Goal: Task Accomplishment & Management: Use online tool/utility

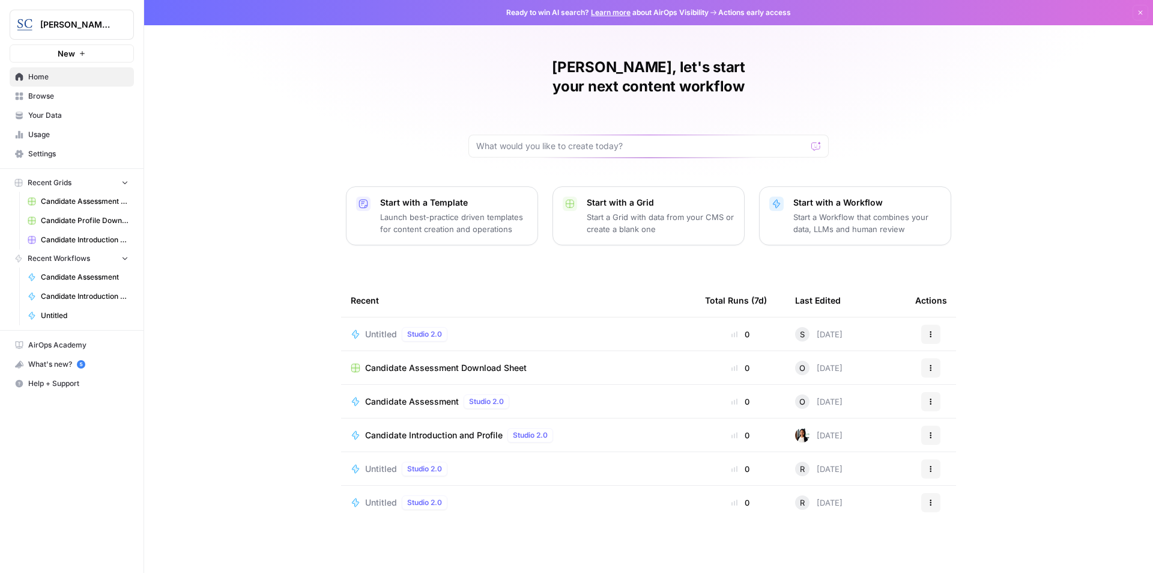
click at [856, 211] on p "Start a Workflow that combines your data, LLMs and human review" at bounding box center [868, 223] width 148 height 24
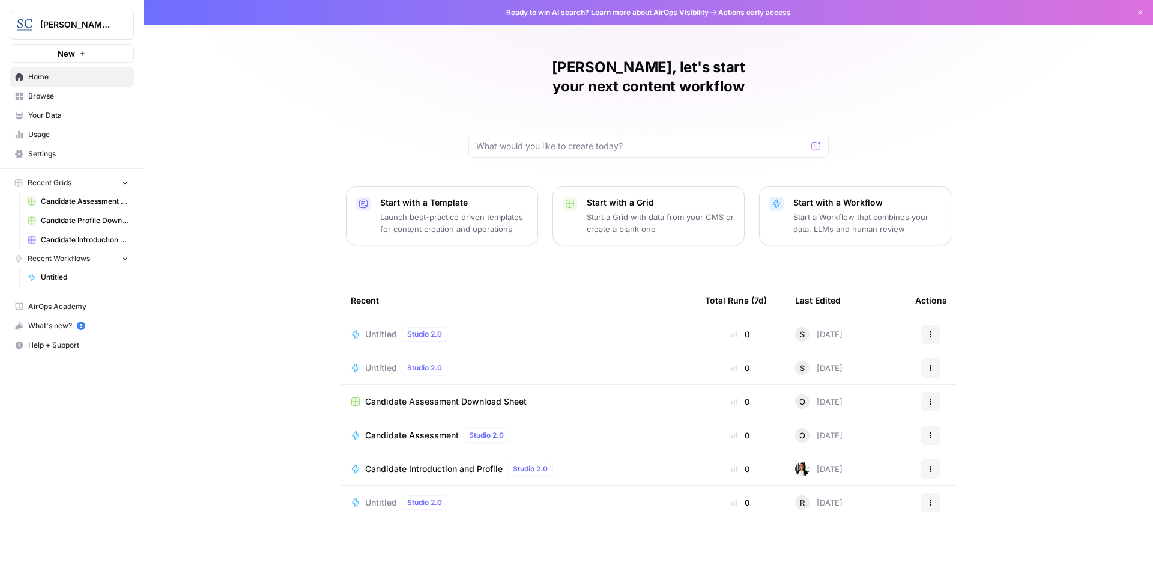
click at [433, 211] on p "Launch best-practice driven templates for content creation and operations" at bounding box center [454, 223] width 148 height 24
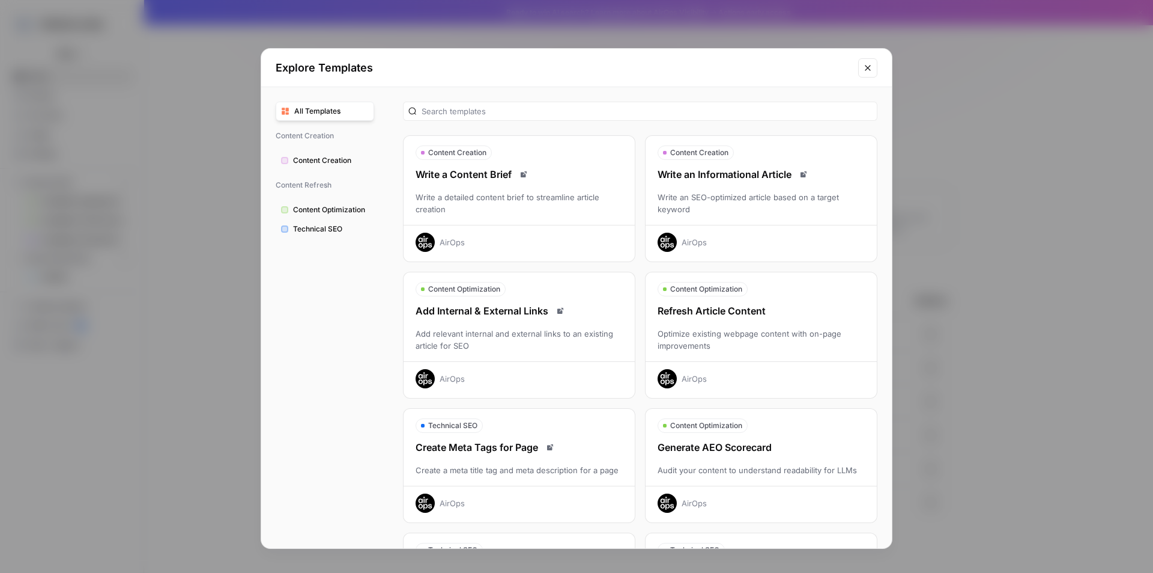
click at [865, 71] on icon "Close modal" at bounding box center [868, 68] width 10 height 10
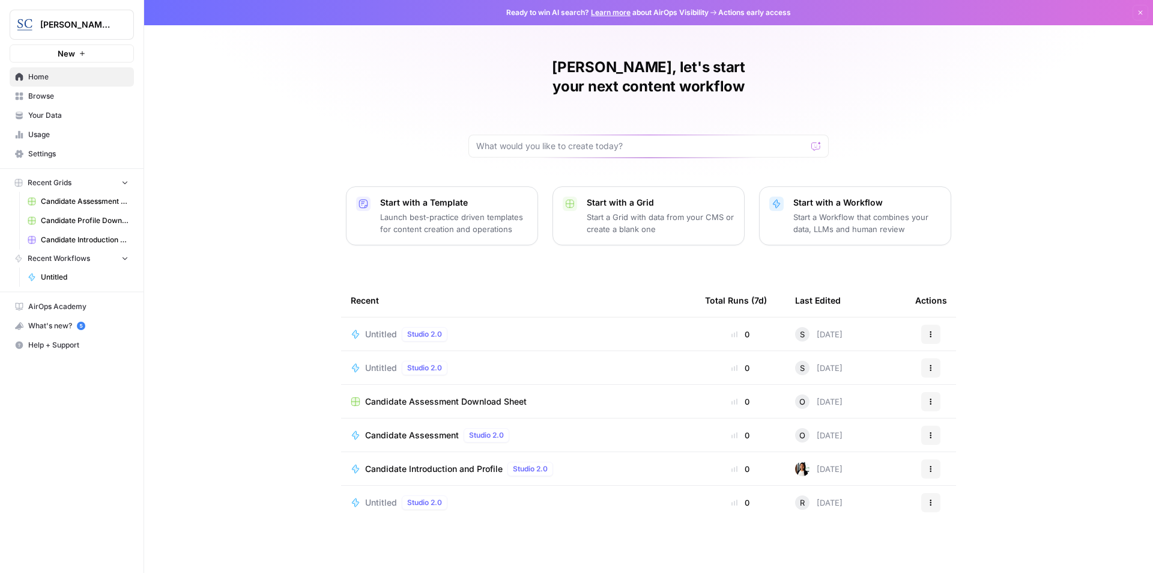
click at [452, 463] on span "Candidate Introduction and Profile" at bounding box center [434, 469] width 138 height 12
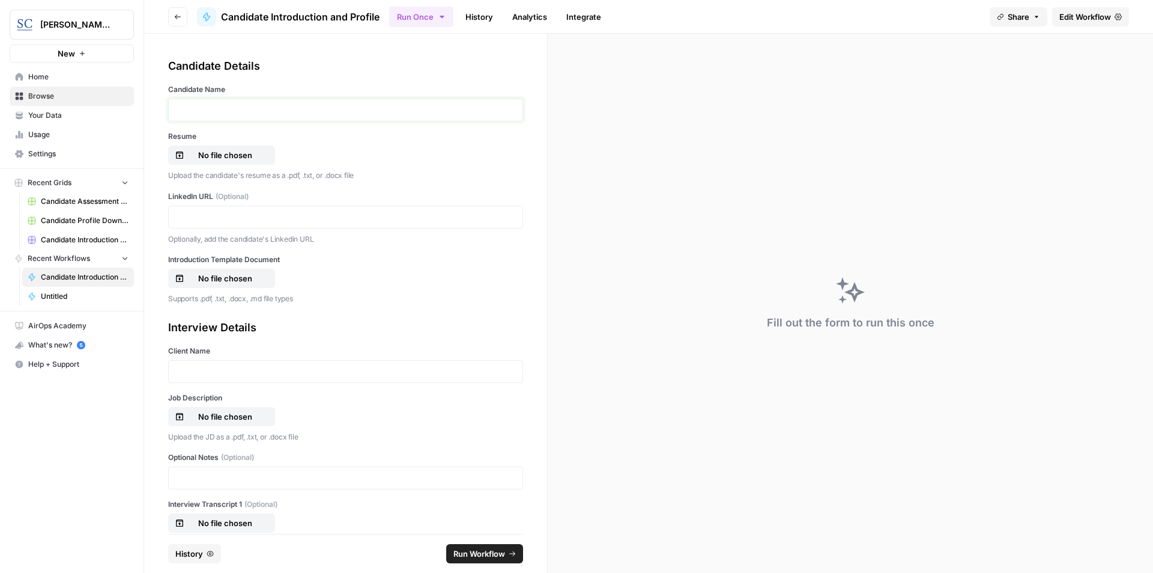
click at [217, 113] on p at bounding box center [345, 110] width 339 height 12
click at [193, 108] on p "*******" at bounding box center [341, 110] width 330 height 12
click at [231, 153] on p "No file chosen" at bounding box center [225, 155] width 77 height 12
click at [226, 213] on p at bounding box center [345, 217] width 339 height 12
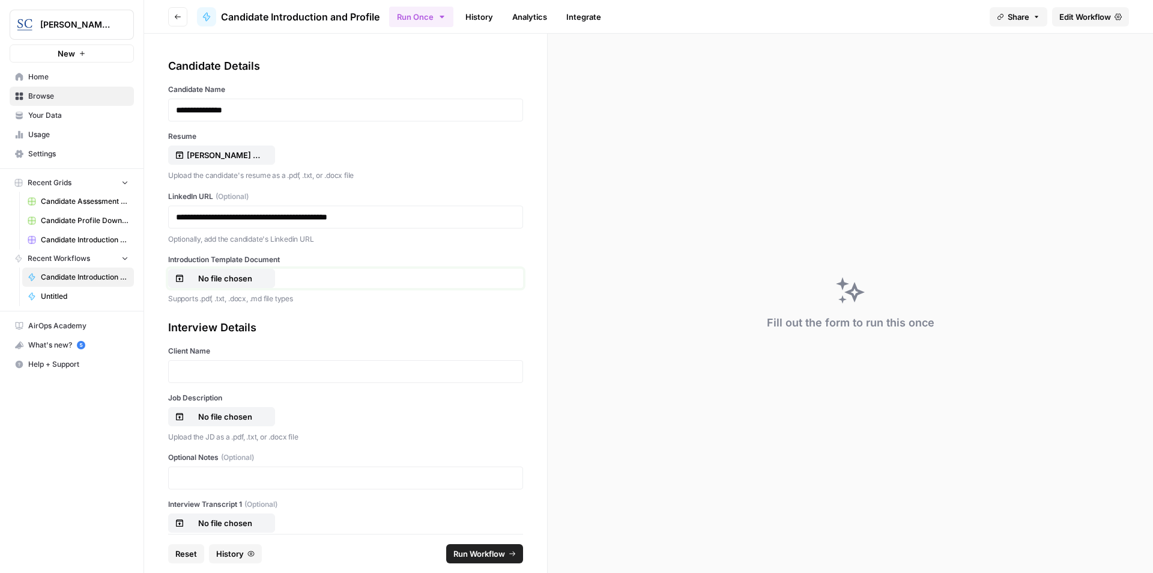
click at [239, 280] on p "No file chosen" at bounding box center [225, 278] width 77 height 12
click at [262, 370] on p at bounding box center [345, 371] width 339 height 12
click at [220, 418] on p "No file chosen" at bounding box center [225, 416] width 77 height 12
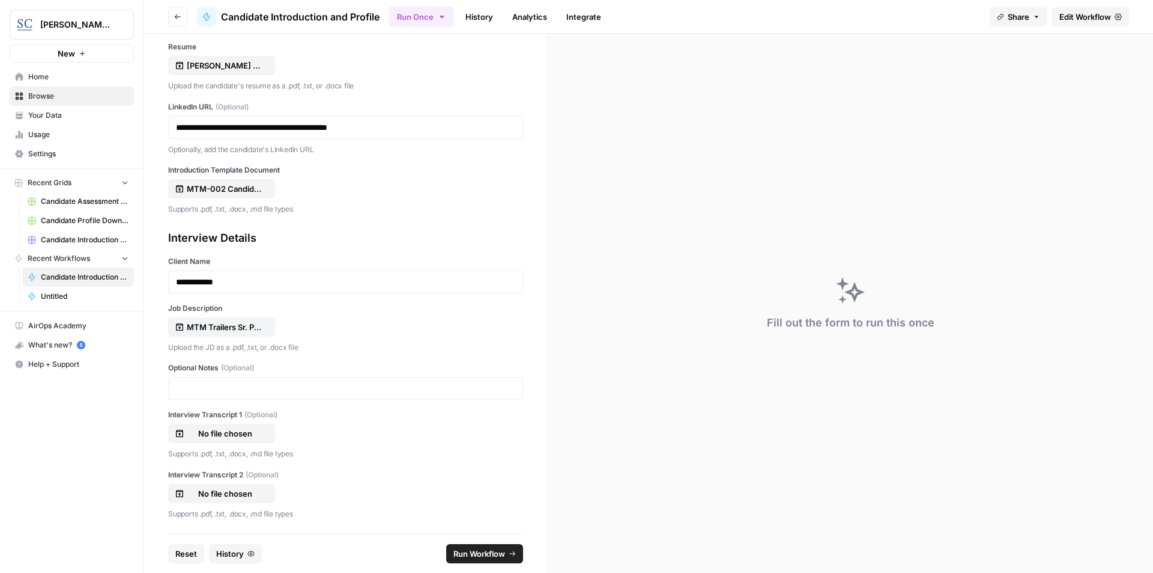
click at [487, 552] on span "Run Workflow" at bounding box center [480, 553] width 52 height 12
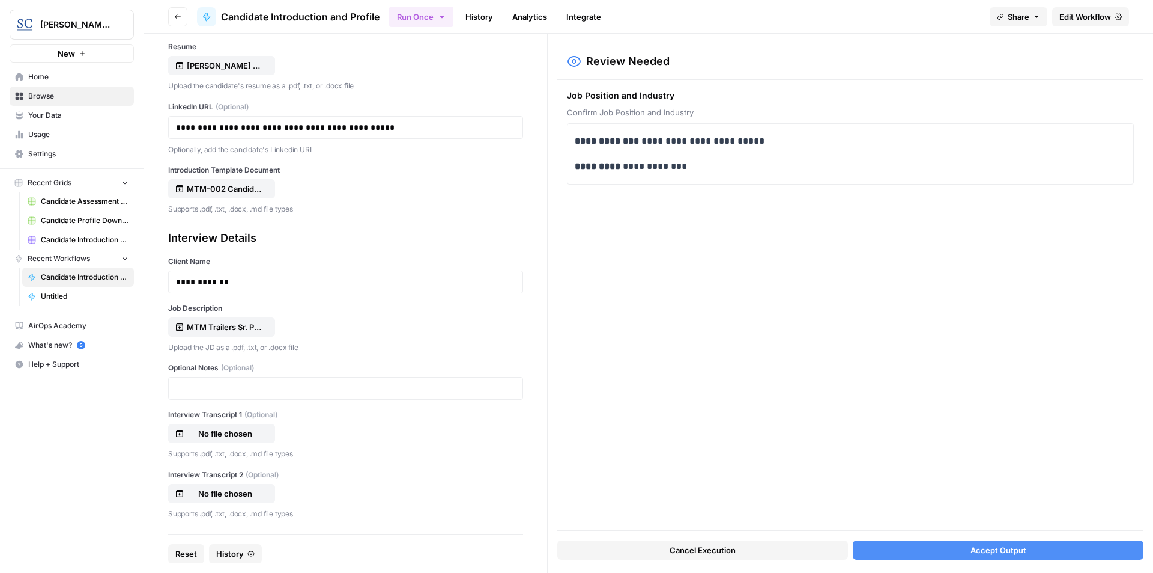
click at [1010, 551] on span "Accept Output" at bounding box center [999, 550] width 56 height 12
